Goal: Find specific page/section: Find specific page/section

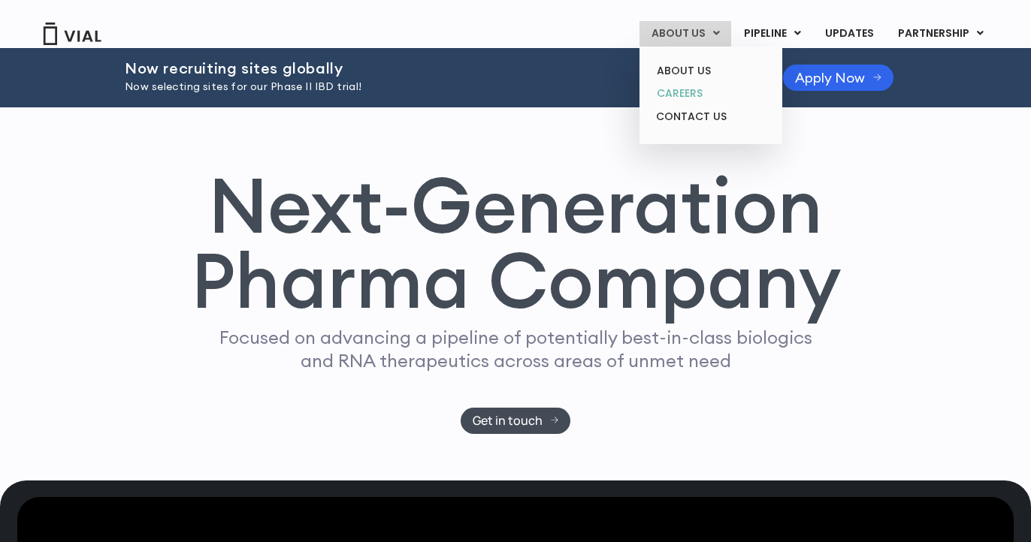
click at [690, 90] on link "CAREERS" at bounding box center [710, 93] width 131 height 23
click at [696, 91] on link "CAREERS" at bounding box center [710, 93] width 131 height 23
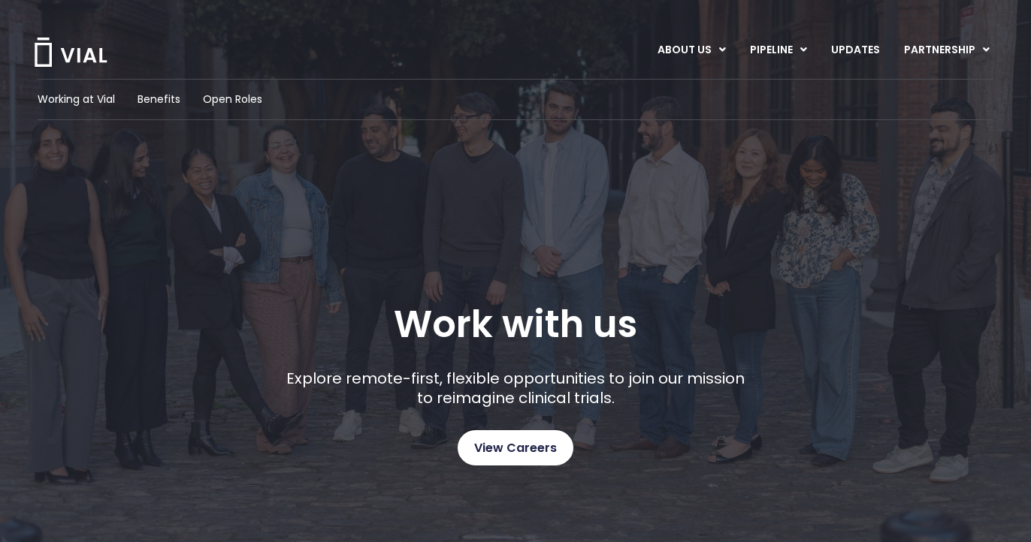
click at [513, 453] on span "View Careers" at bounding box center [515, 449] width 83 height 20
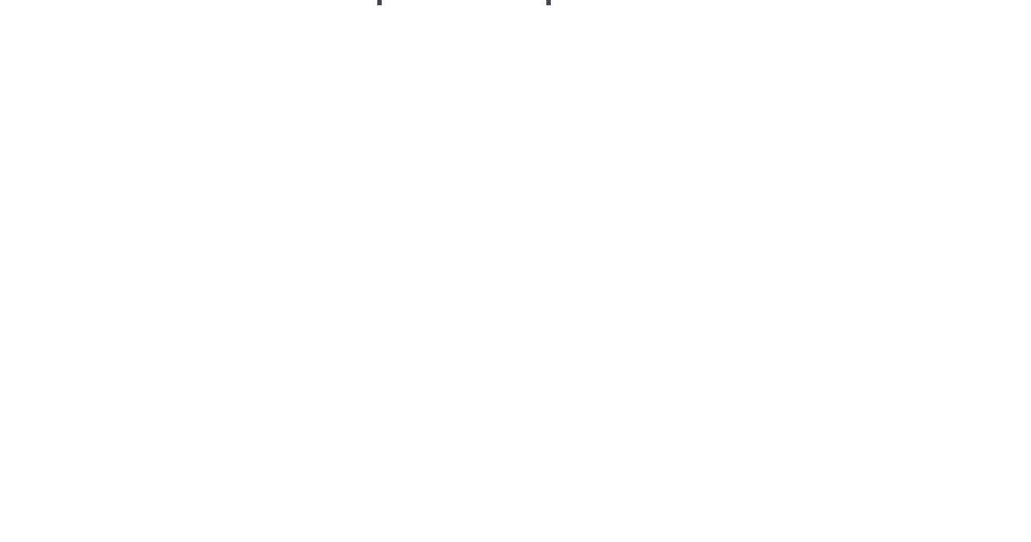
scroll to position [2228, 0]
